Goal: Find contact information: Find contact information

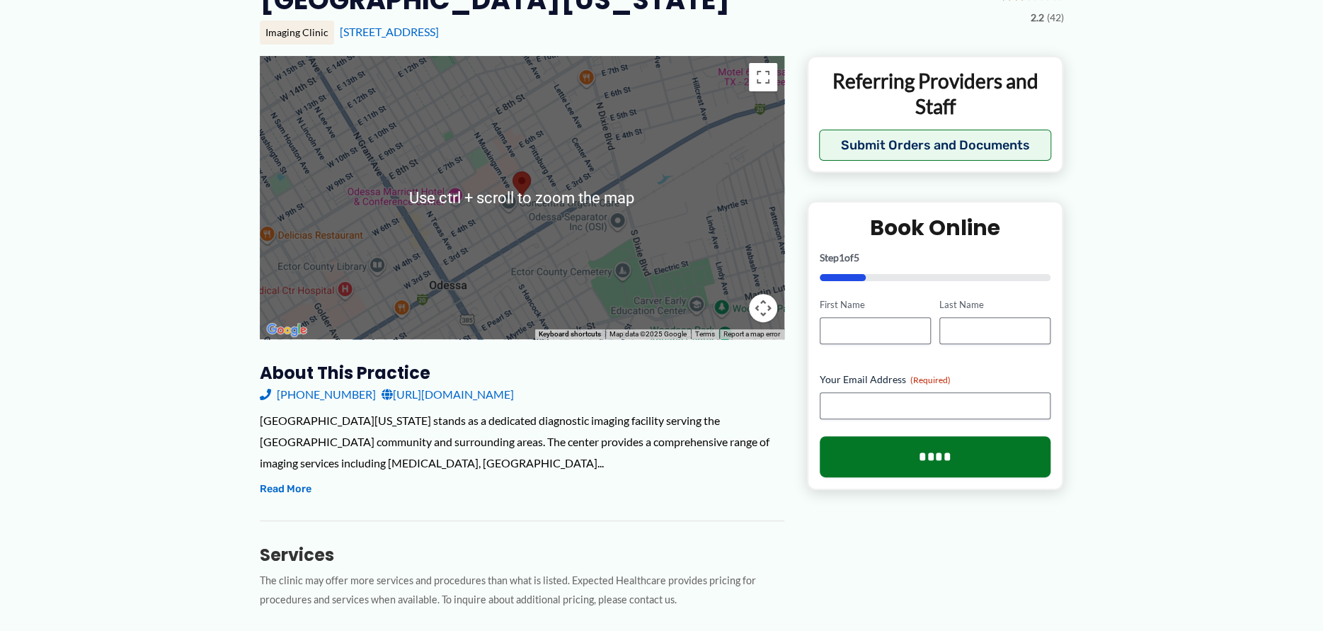
scroll to position [330, 0]
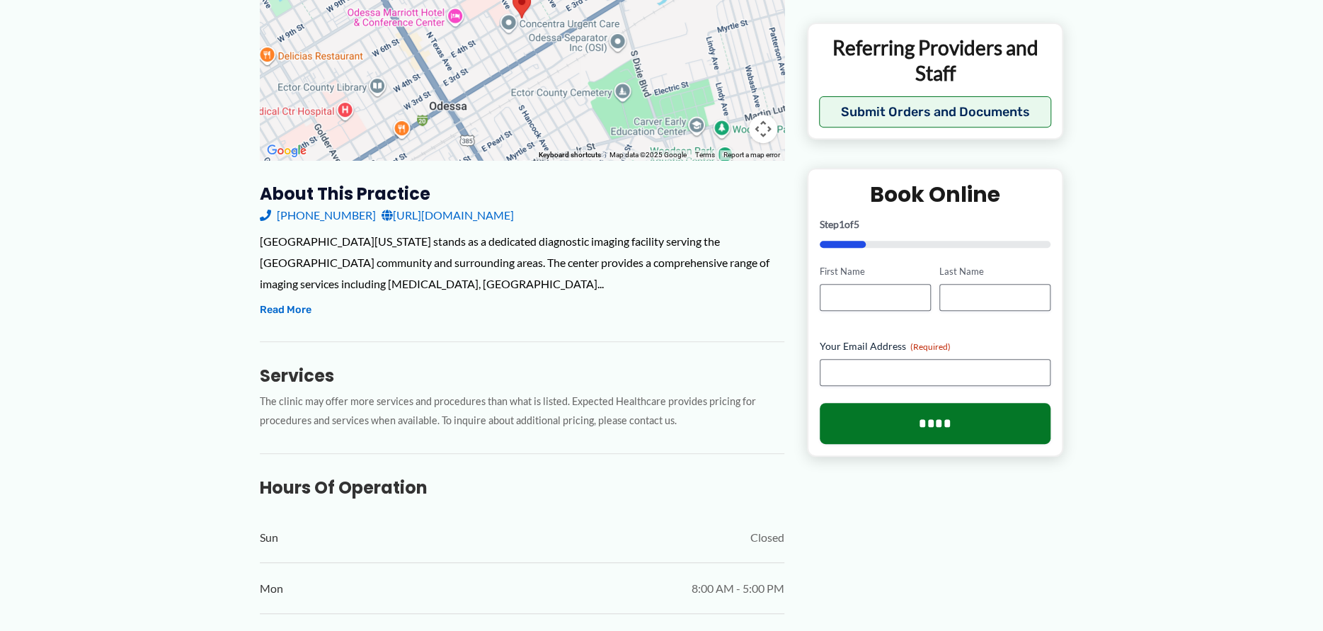
click at [514, 226] on link "[URL][DOMAIN_NAME]" at bounding box center [448, 215] width 132 height 21
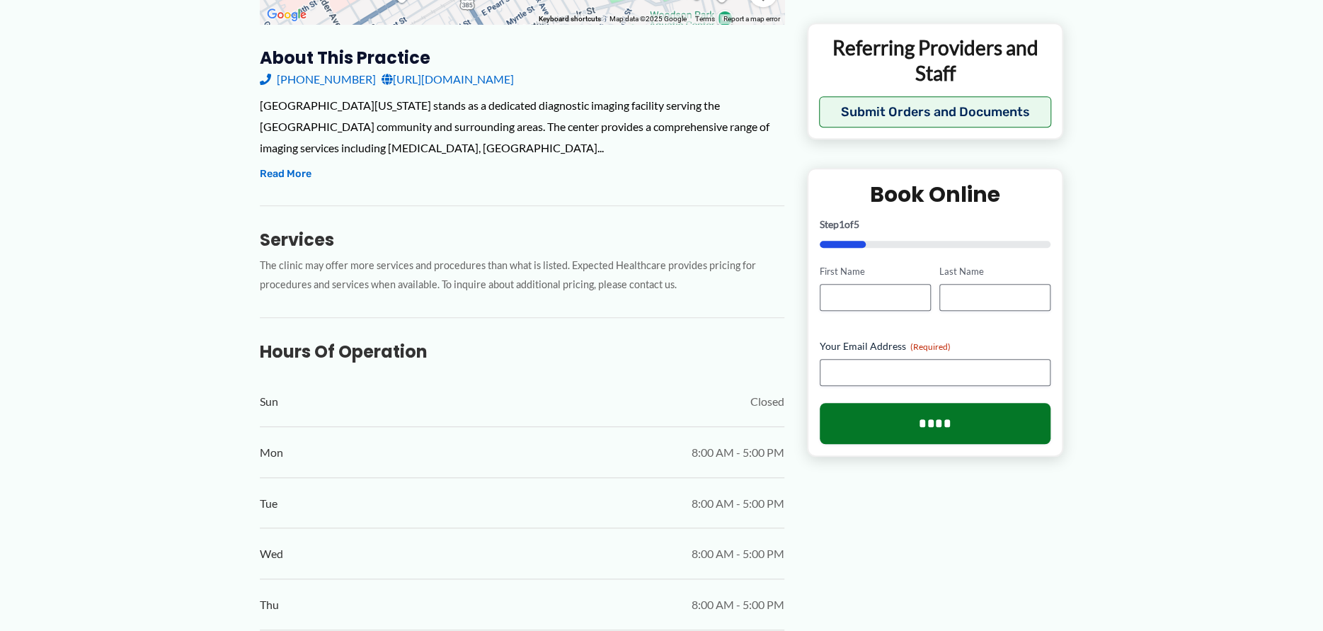
scroll to position [496, 0]
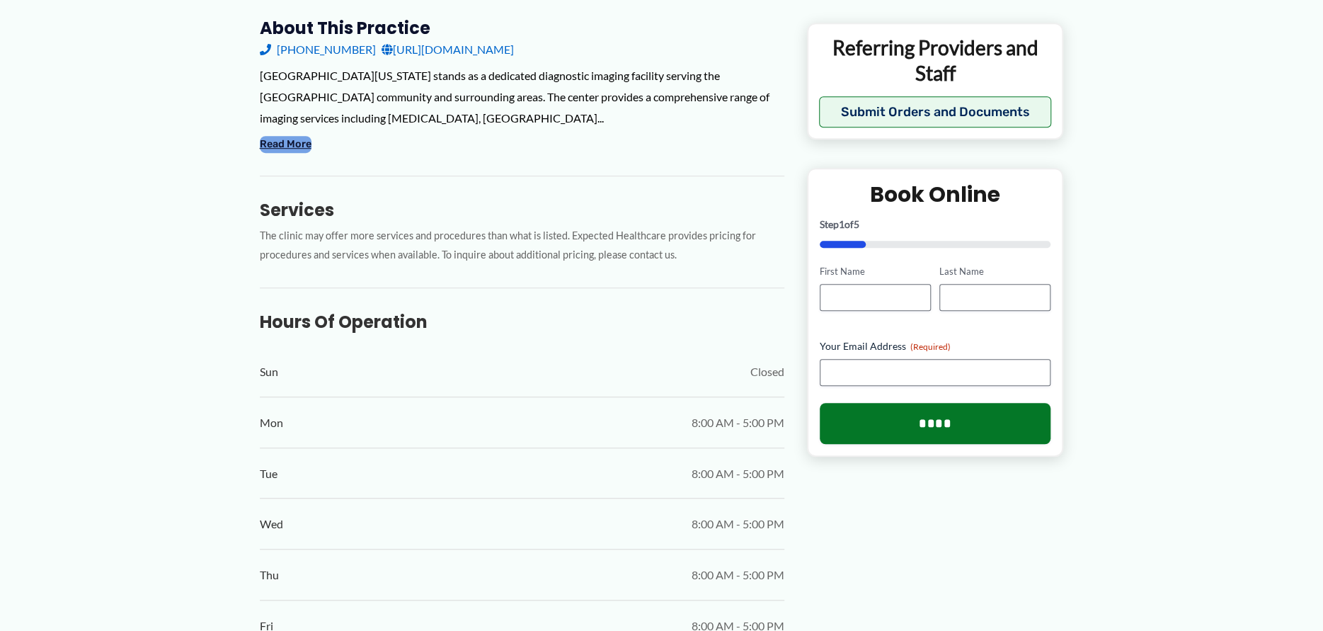
click at [288, 153] on button "Read More" at bounding box center [286, 144] width 52 height 17
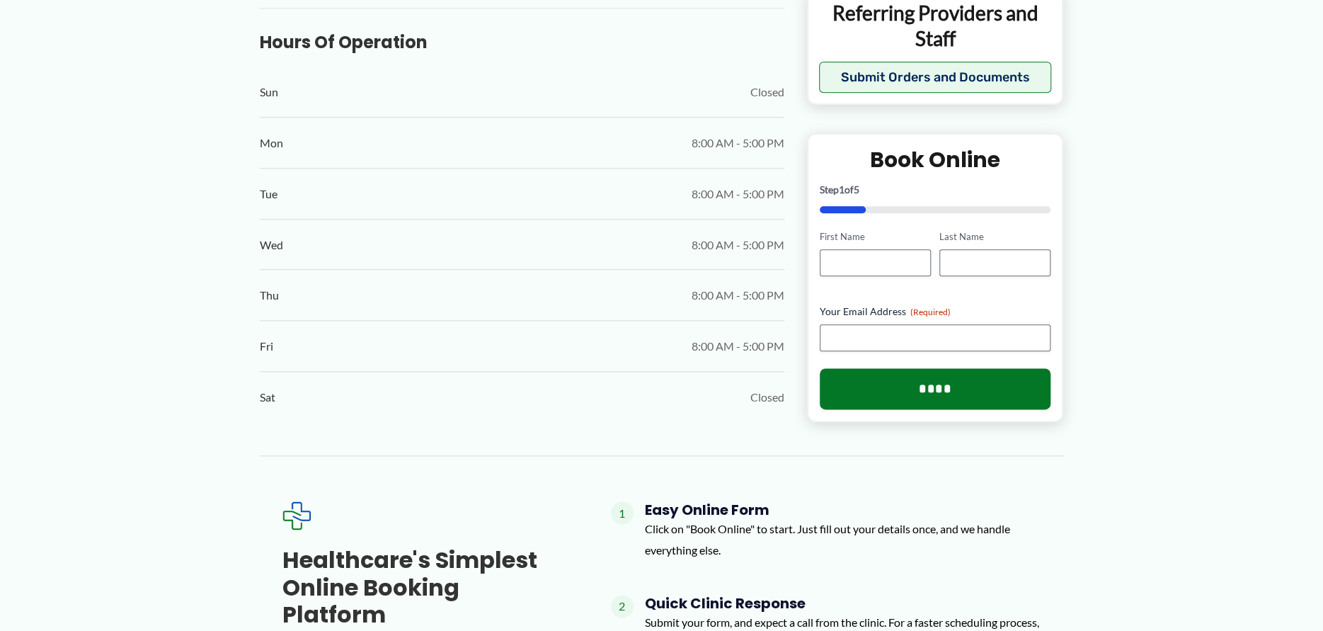
scroll to position [1156, 0]
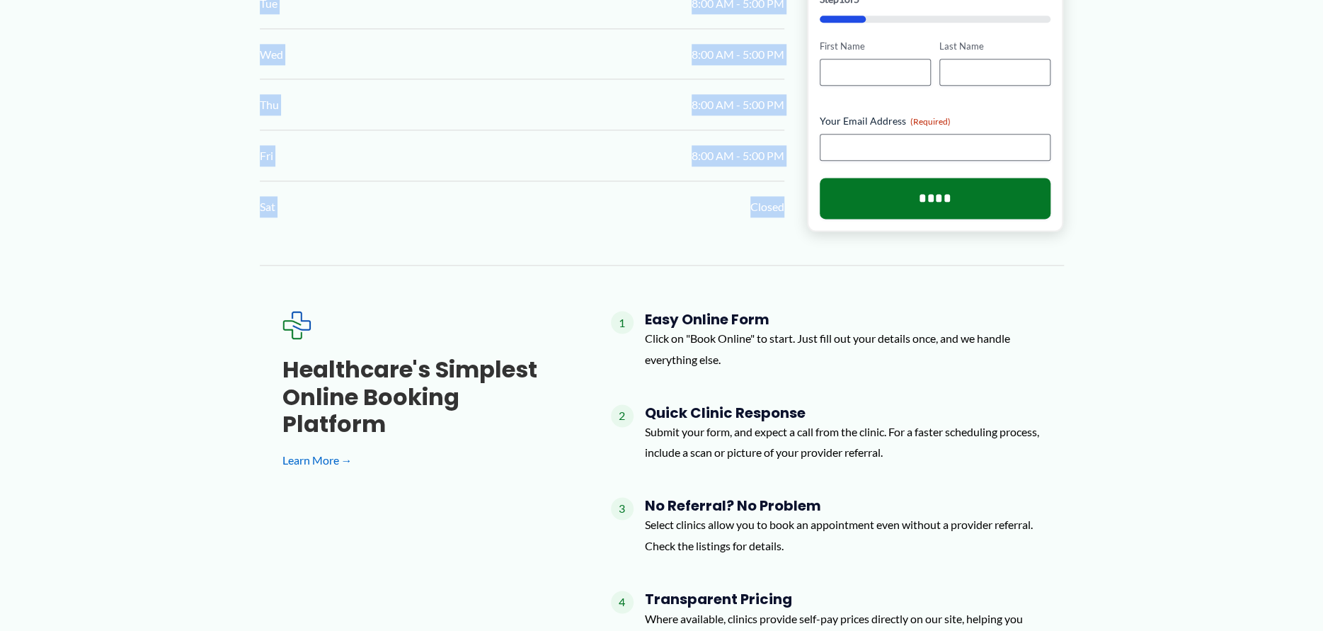
drag, startPoint x: 259, startPoint y: 185, endPoint x: 776, endPoint y: 534, distance: 623.2
copy div "Sun Closed Mon 8:00 AM - 5:00 PM Tue 8:00 AM - 5:00 PM Wed 8:00 AM - 5:00 PM Th…"
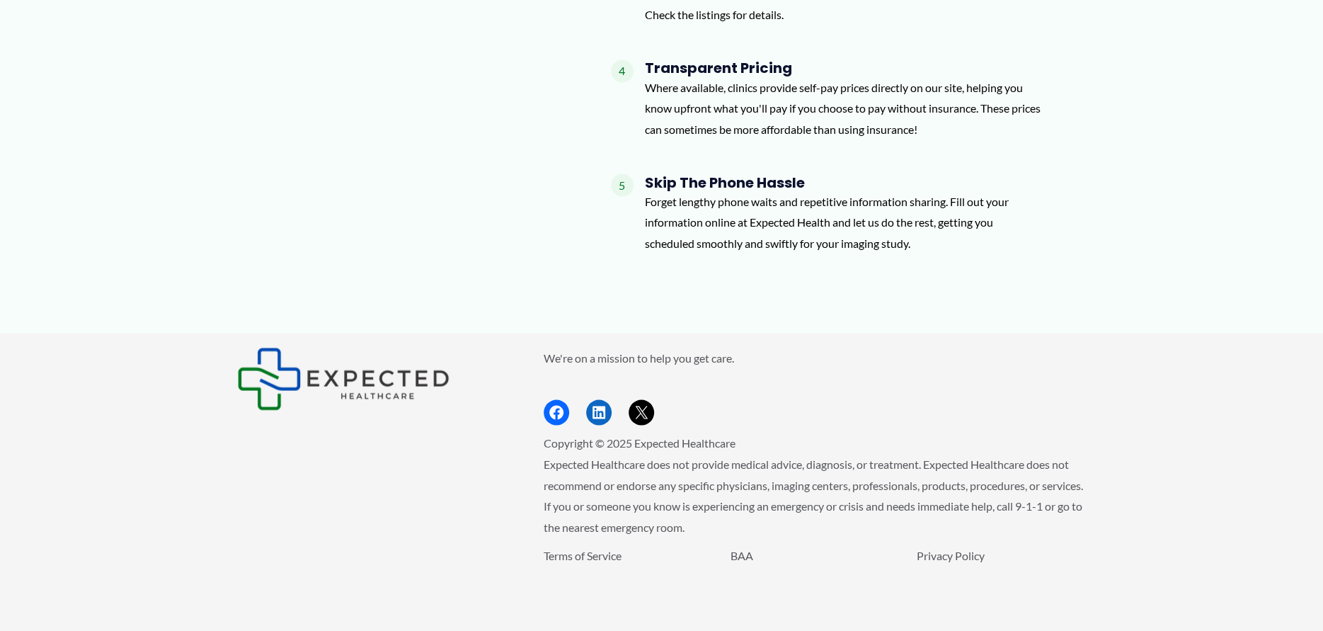
scroll to position [2289, 0]
click at [554, 404] on icon "Footer Widget 2" at bounding box center [557, 412] width 16 height 16
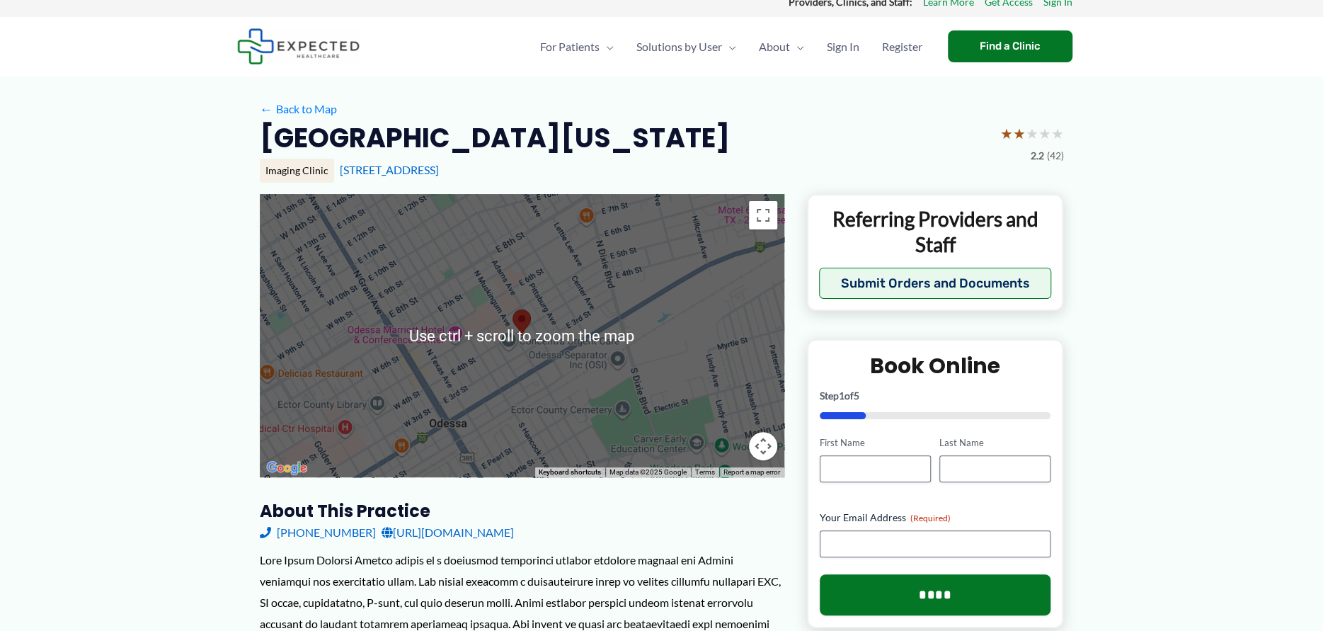
scroll to position [0, 0]
